Goal: Task Accomplishment & Management: Manage account settings

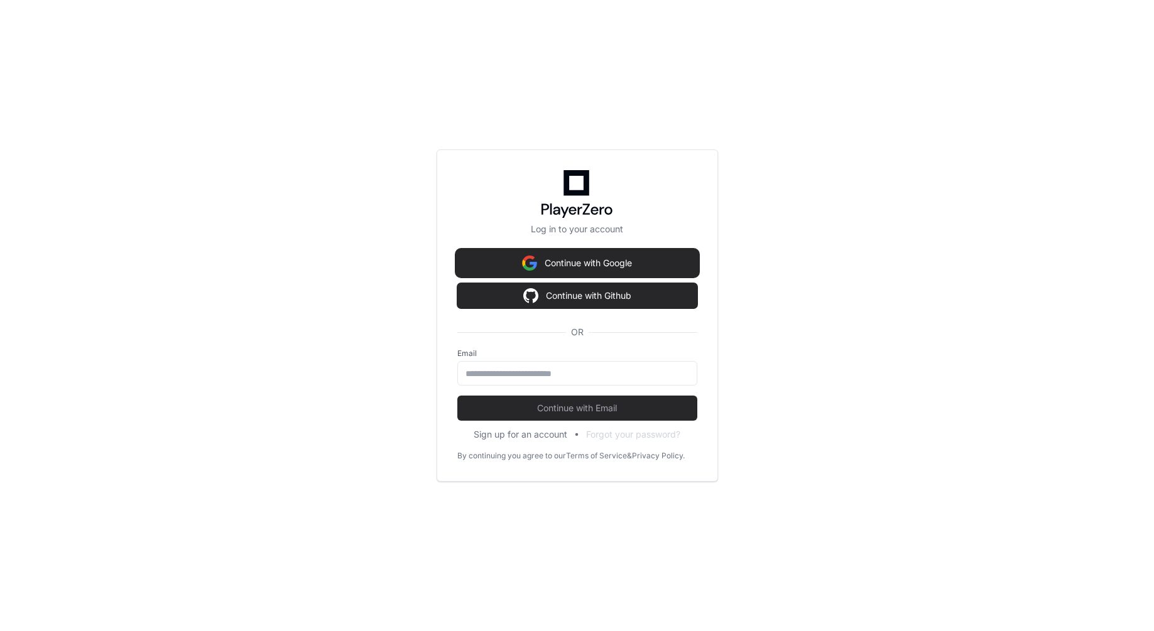
click at [573, 264] on button "Continue with Google" at bounding box center [577, 263] width 240 height 25
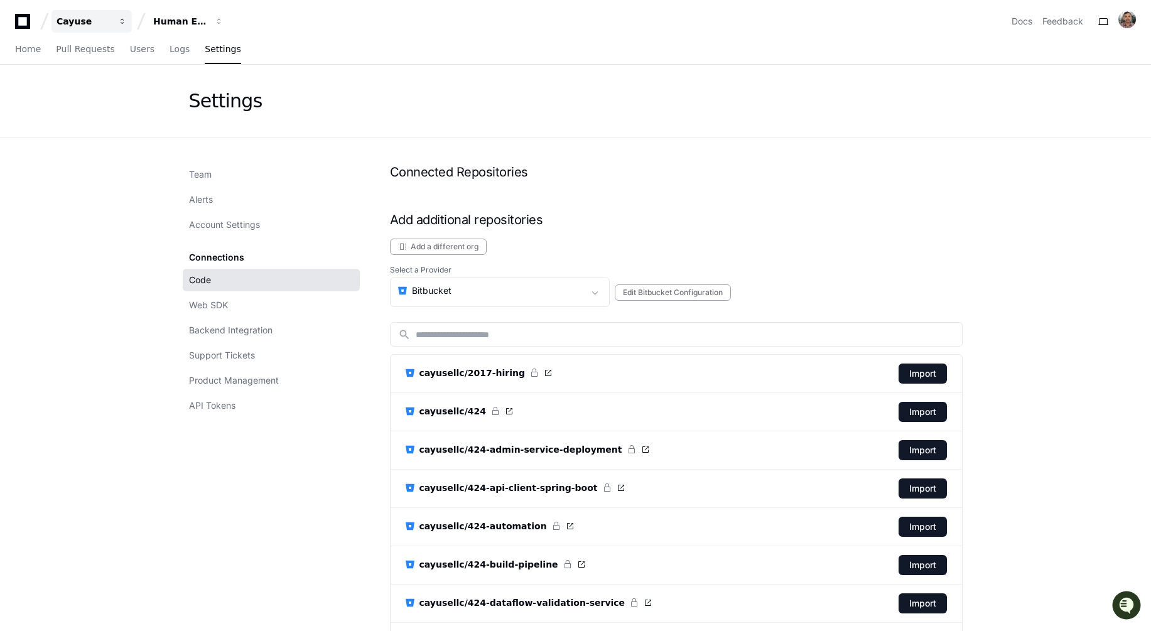
click at [78, 18] on div "Cayuse" at bounding box center [84, 21] width 54 height 13
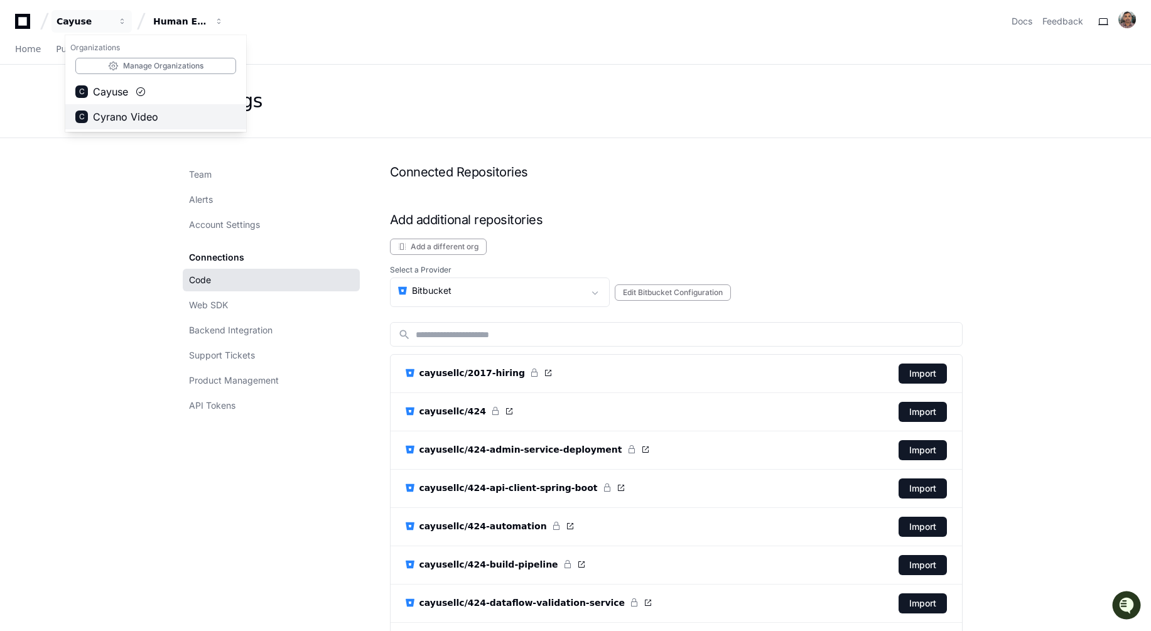
click at [95, 111] on span "Cyrano Video" at bounding box center [125, 116] width 65 height 15
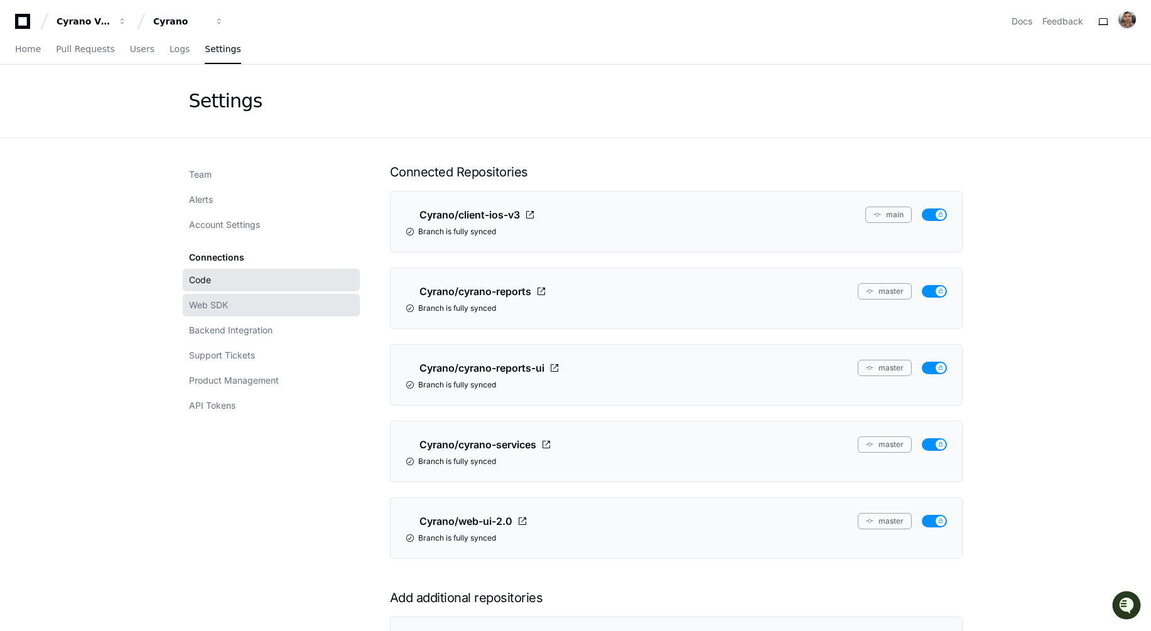
click at [234, 308] on link "Web SDK" at bounding box center [271, 305] width 177 height 23
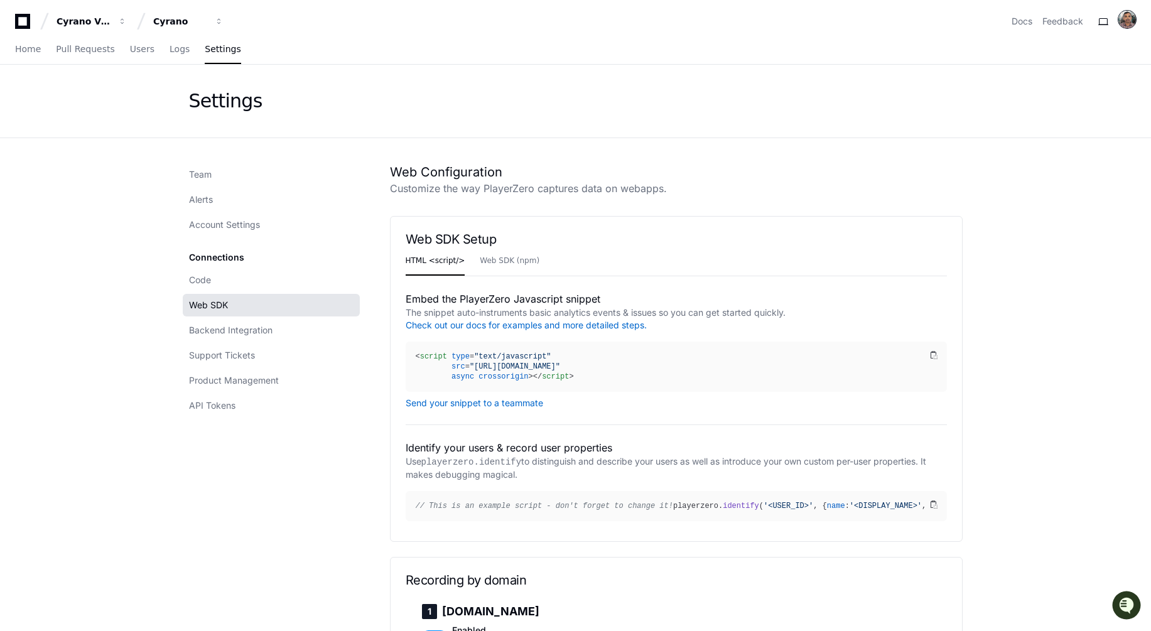
click at [1130, 16] on img at bounding box center [1127, 20] width 18 height 18
click at [1038, 161] on button "Log Out" at bounding box center [1077, 171] width 78 height 21
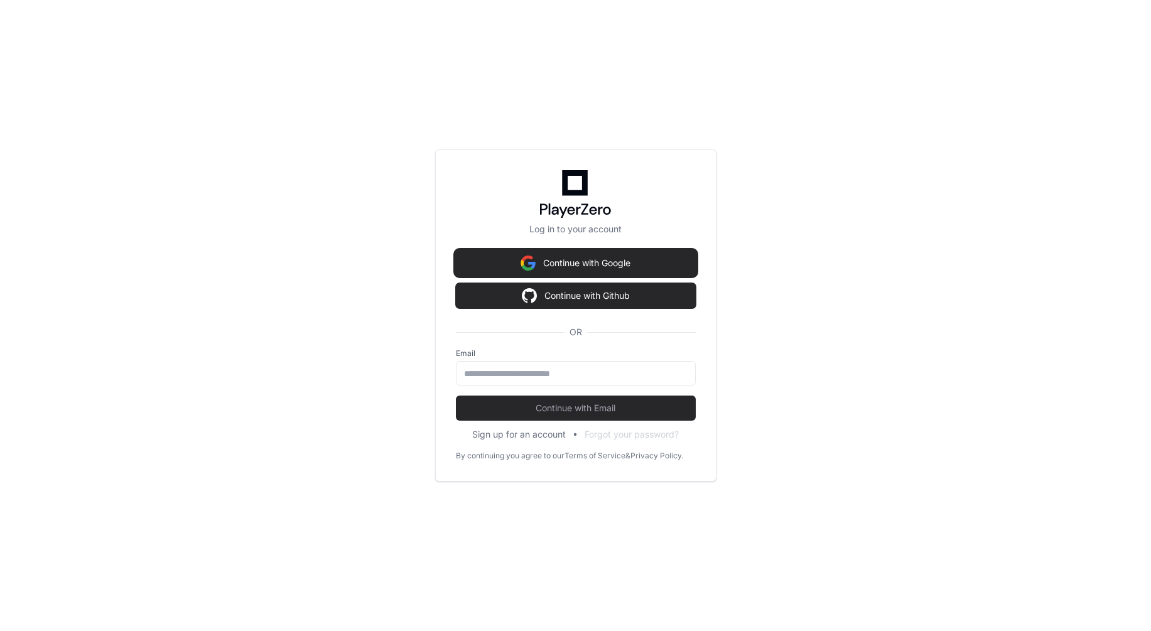
click at [592, 263] on button "Continue with Google" at bounding box center [576, 263] width 240 height 25
